Goal: Find specific page/section: Find specific page/section

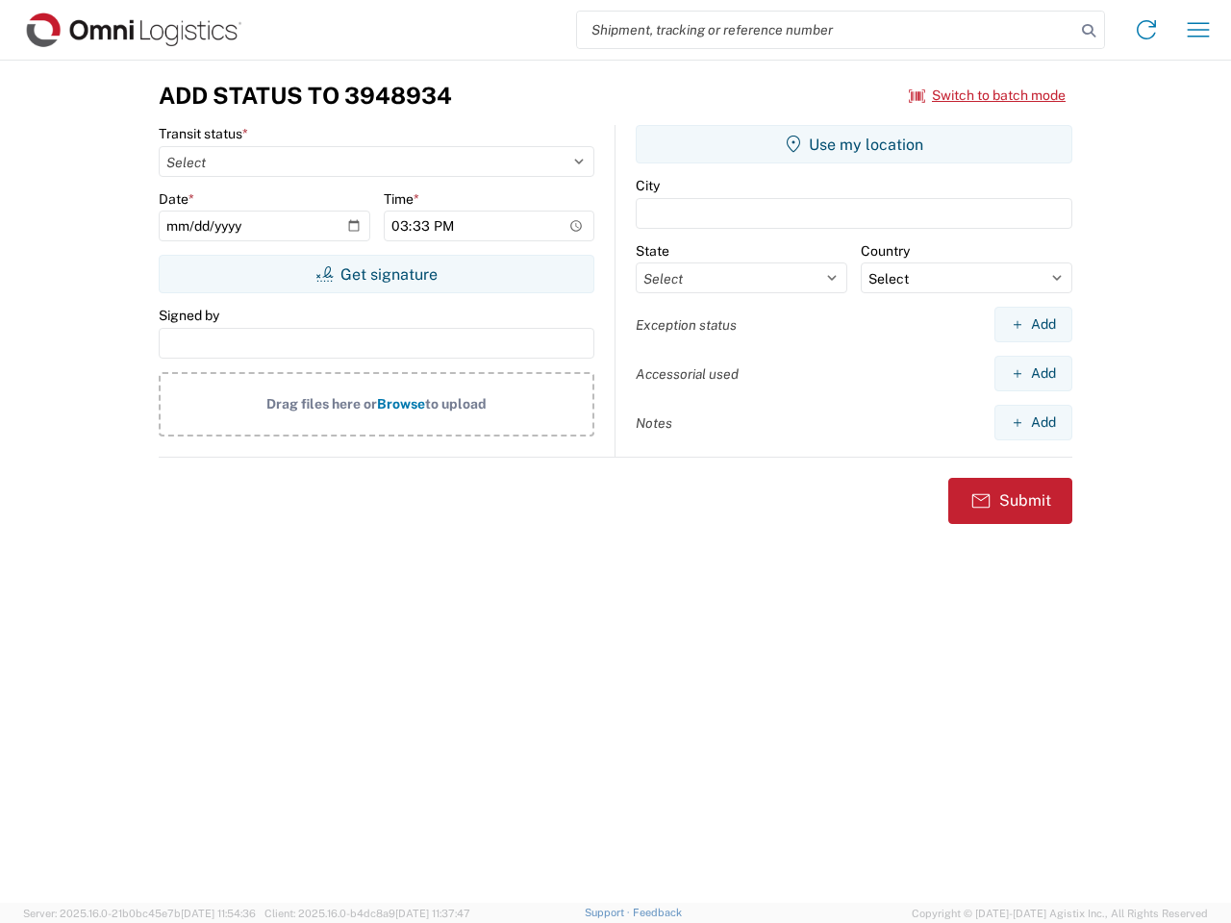
click at [826, 30] on input "search" at bounding box center [826, 30] width 498 height 37
click at [1089, 31] on icon at bounding box center [1088, 30] width 27 height 27
click at [1146, 30] on icon at bounding box center [1146, 29] width 31 height 31
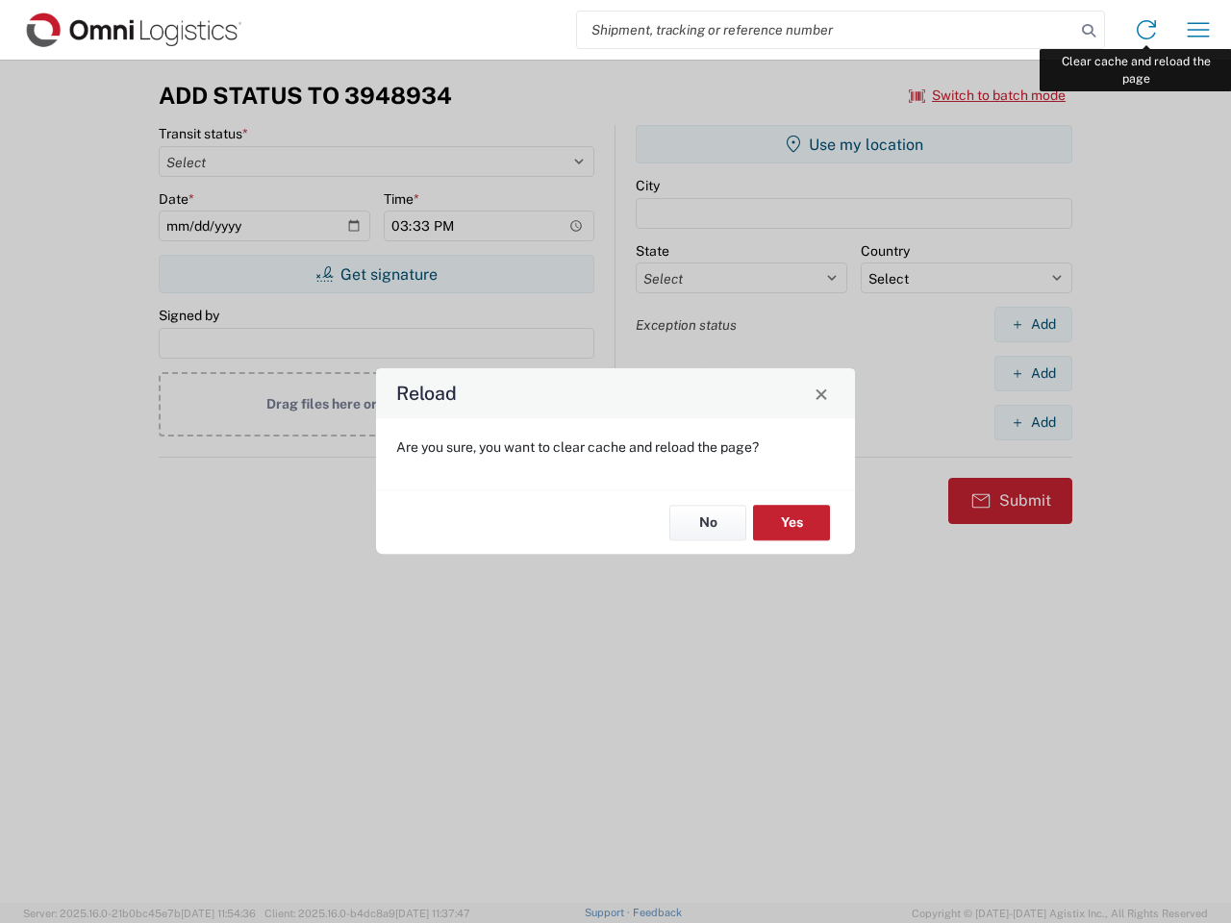
click at [1198, 30] on div "Reload Are you sure, you want to clear cache and reload the page? No Yes" at bounding box center [615, 461] width 1231 height 923
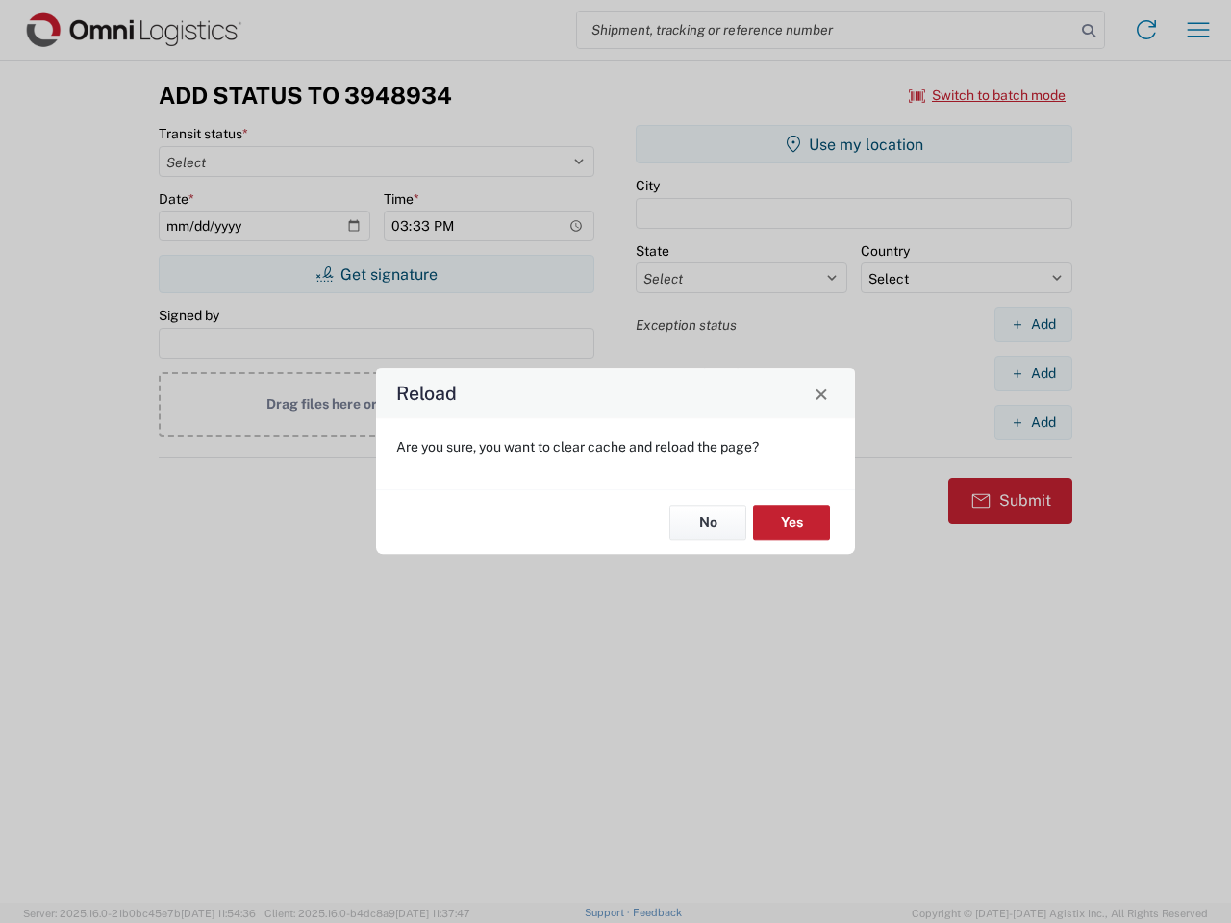
click at [988, 95] on div "Reload Are you sure, you want to clear cache and reload the page? No Yes" at bounding box center [615, 461] width 1231 height 923
click at [376, 274] on div "Reload Are you sure, you want to clear cache and reload the page? No Yes" at bounding box center [615, 461] width 1231 height 923
click at [854, 144] on div "Reload Are you sure, you want to clear cache and reload the page? No Yes" at bounding box center [615, 461] width 1231 height 923
click at [1033, 324] on div "Reload Are you sure, you want to clear cache and reload the page? No Yes" at bounding box center [615, 461] width 1231 height 923
click at [1033, 373] on div "Reload Are you sure, you want to clear cache and reload the page? No Yes" at bounding box center [615, 461] width 1231 height 923
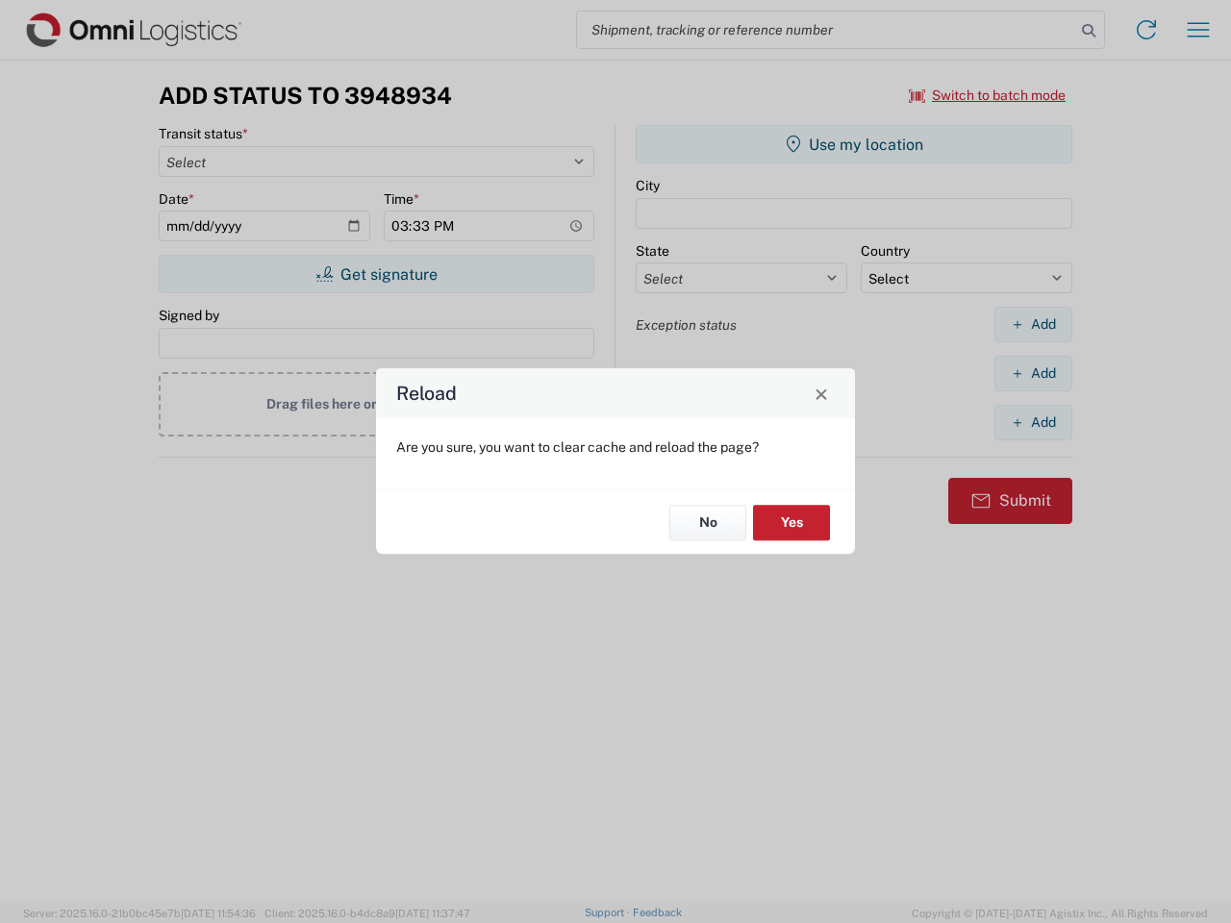
click at [1033, 422] on div "Reload Are you sure, you want to clear cache and reload the page? No Yes" at bounding box center [615, 461] width 1231 height 923
